Goal: Task Accomplishment & Management: Manage account settings

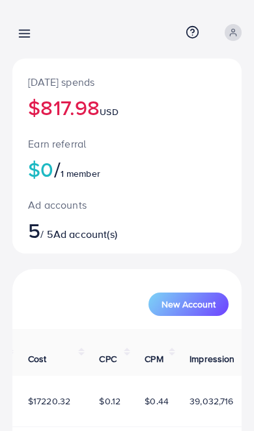
click at [23, 37] on line at bounding box center [25, 37] width 10 height 0
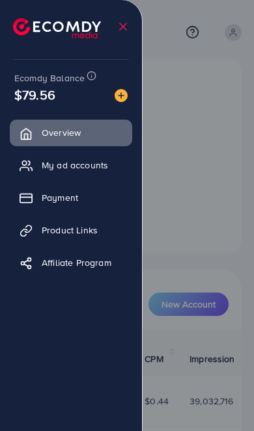
click at [211, 230] on div at bounding box center [127, 259] width 254 height 518
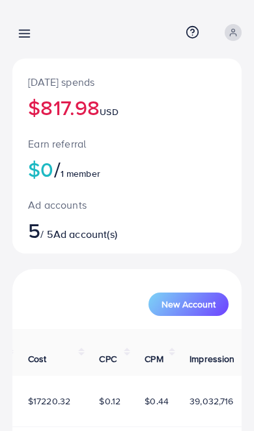
click at [20, 34] on line at bounding box center [25, 34] width 10 height 0
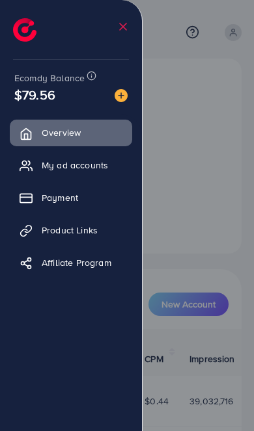
click at [202, 241] on div at bounding box center [127, 259] width 254 height 518
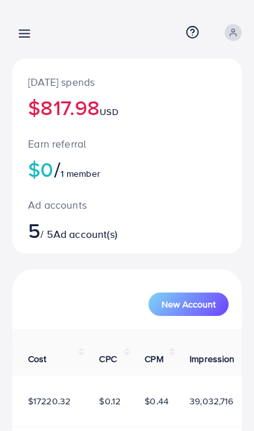
click at [21, 28] on icon at bounding box center [25, 34] width 14 height 14
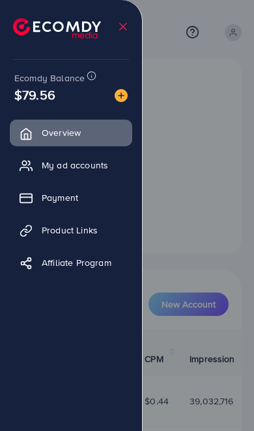
click at [216, 241] on div at bounding box center [127, 259] width 254 height 518
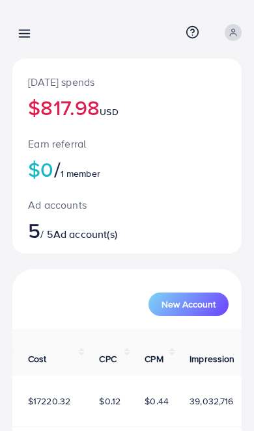
click at [20, 31] on line at bounding box center [25, 31] width 10 height 0
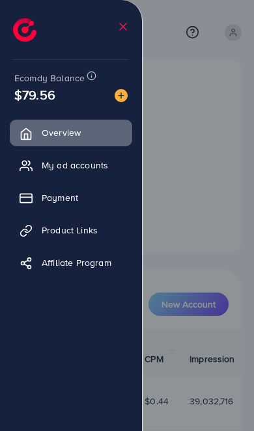
click at [219, 236] on div at bounding box center [127, 259] width 254 height 518
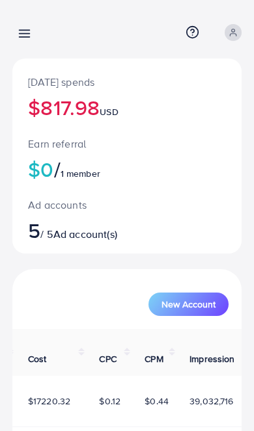
click at [13, 33] on link at bounding box center [21, 33] width 19 height 16
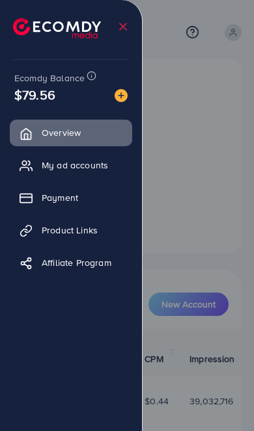
click at [204, 220] on div at bounding box center [127, 259] width 254 height 518
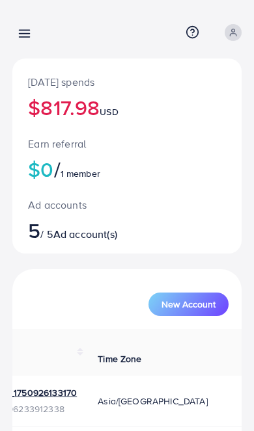
click at [23, 33] on icon at bounding box center [25, 34] width 14 height 14
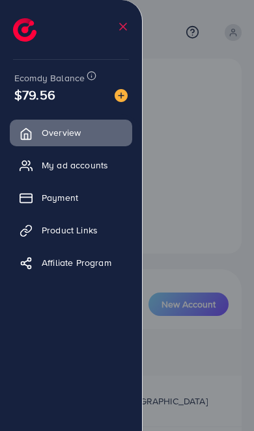
click at [42, 194] on link "Payment" at bounding box center [71, 198] width 122 height 26
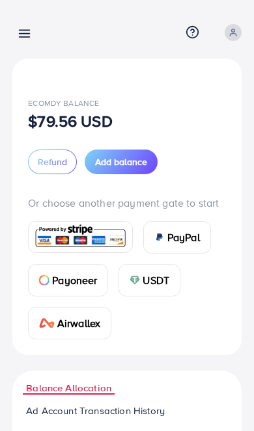
click at [21, 33] on icon at bounding box center [25, 34] width 14 height 14
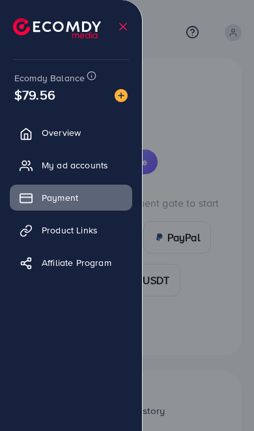
click at [103, 168] on span "My ad accounts" at bounding box center [75, 165] width 66 height 13
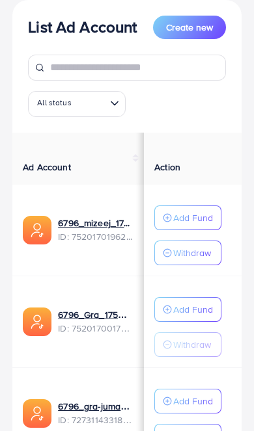
scroll to position [132, 0]
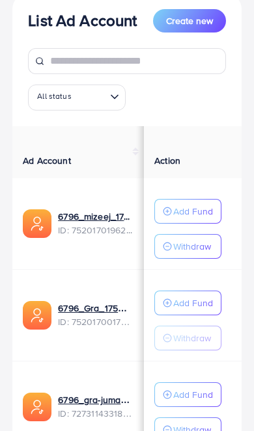
click at [198, 215] on p "Add Fund" at bounding box center [193, 212] width 40 height 16
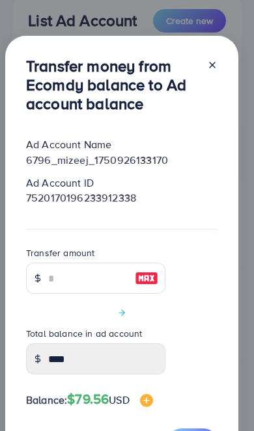
scroll to position [3, 0]
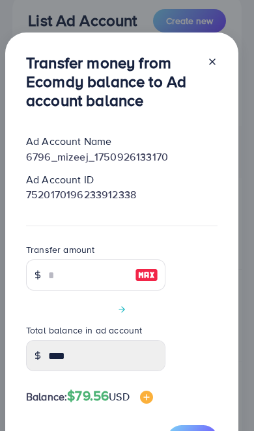
click at [209, 67] on icon at bounding box center [212, 62] width 10 height 10
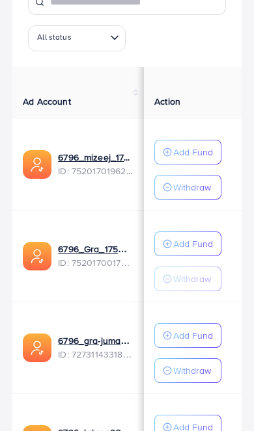
scroll to position [197, 0]
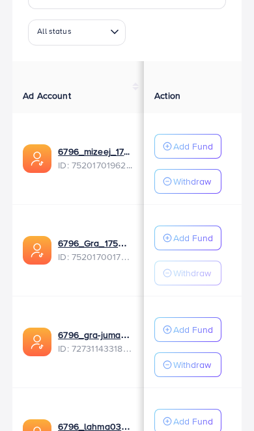
click at [204, 235] on p "Add Fund" at bounding box center [193, 238] width 40 height 16
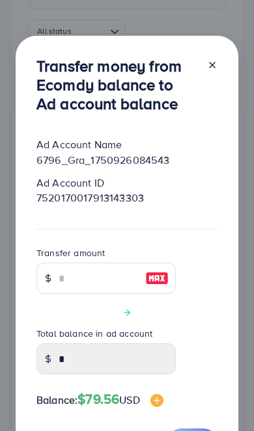
scroll to position [1, 0]
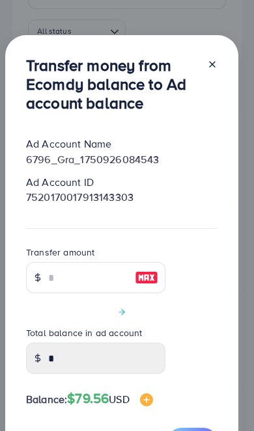
click at [216, 70] on icon at bounding box center [212, 64] width 10 height 10
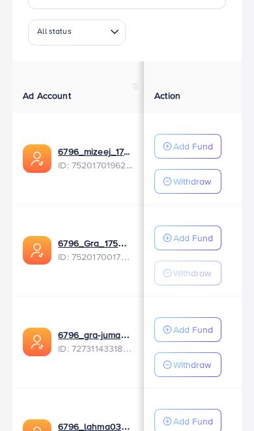
click at [195, 330] on p "Add Fund" at bounding box center [193, 330] width 40 height 16
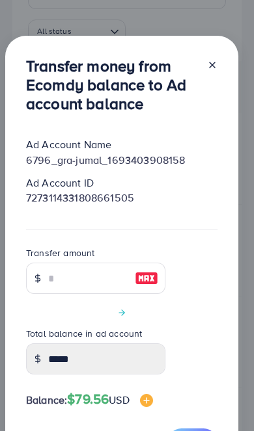
scroll to position [3, 0]
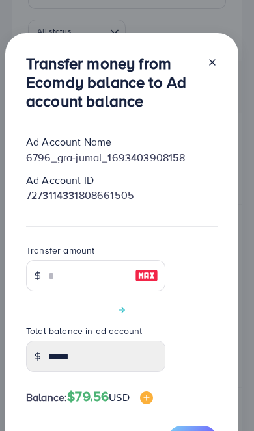
click at [215, 68] on icon at bounding box center [212, 62] width 10 height 10
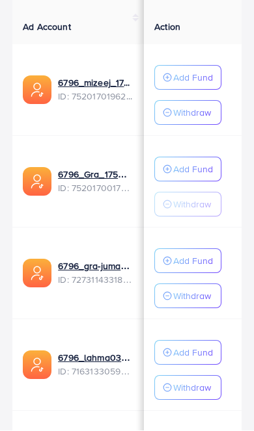
click at [186, 348] on p "Add Fund" at bounding box center [193, 353] width 40 height 16
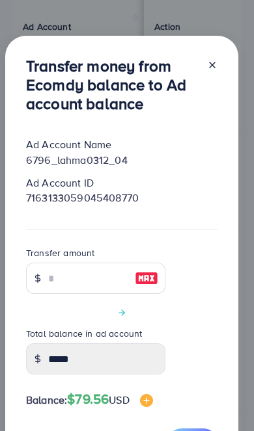
scroll to position [3, 0]
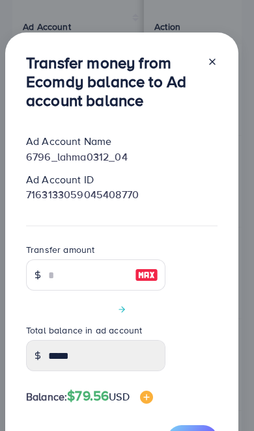
click at [211, 67] on icon at bounding box center [212, 62] width 10 height 10
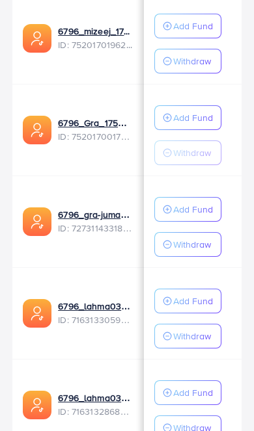
scroll to position [340, 0]
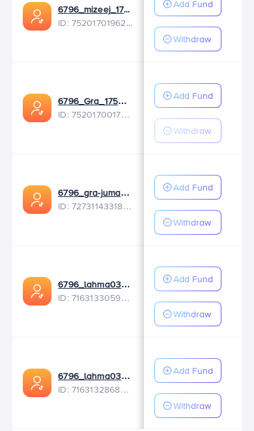
click at [187, 375] on p "Add Fund" at bounding box center [193, 371] width 40 height 16
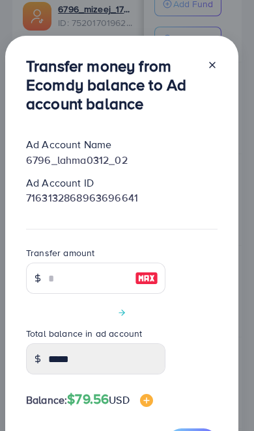
scroll to position [2, 0]
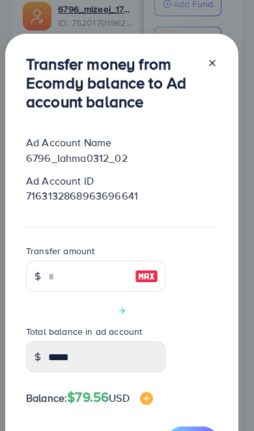
click at [214, 68] on icon at bounding box center [212, 63] width 10 height 10
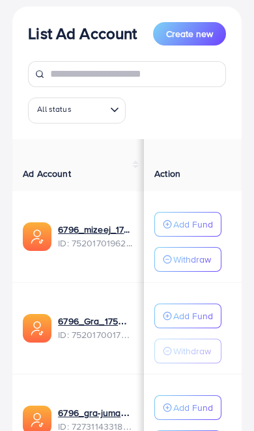
scroll to position [0, 0]
